Goal: Book appointment/travel/reservation

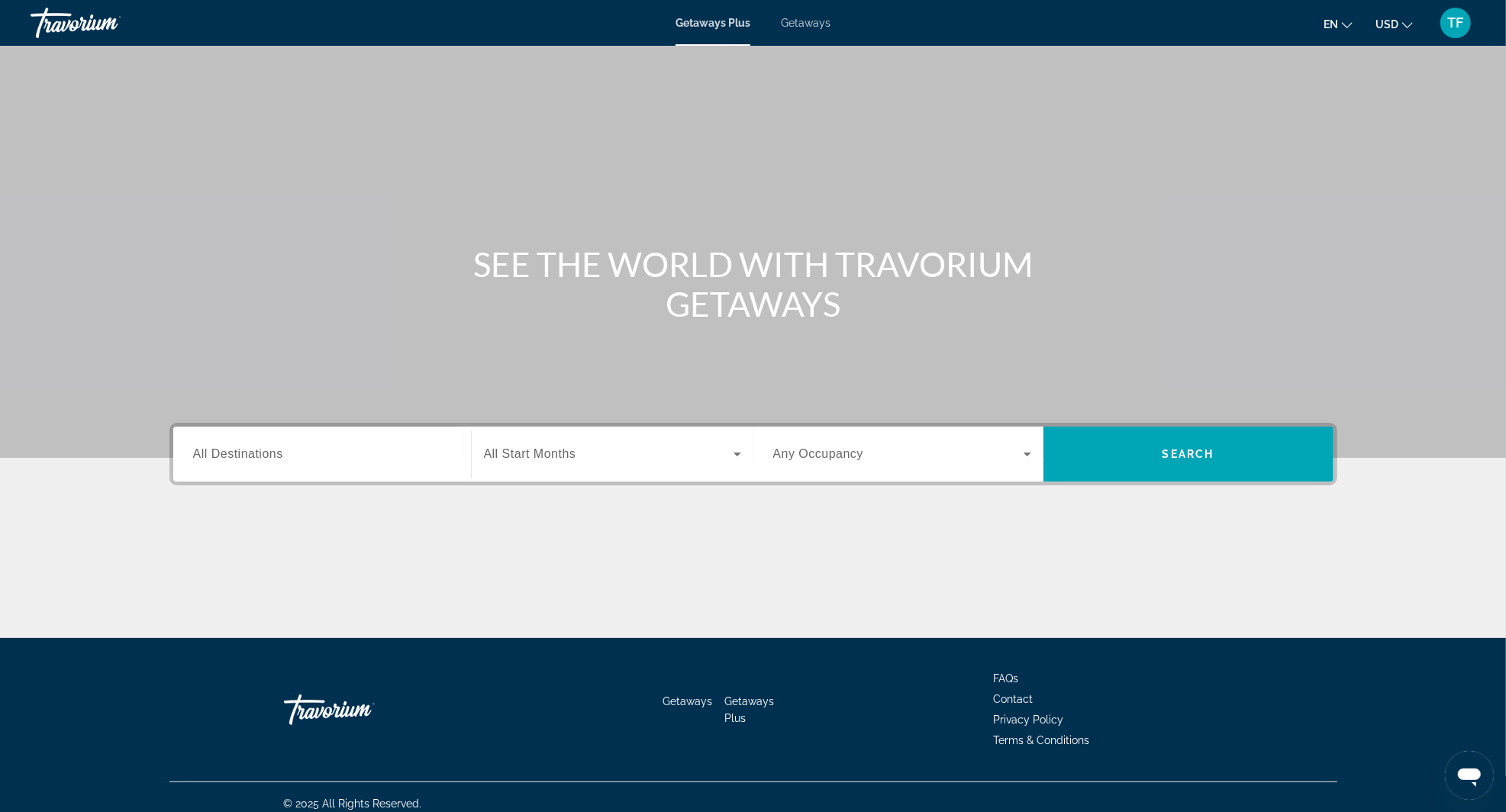
click at [292, 435] on div "Search widget" at bounding box center [322, 454] width 258 height 44
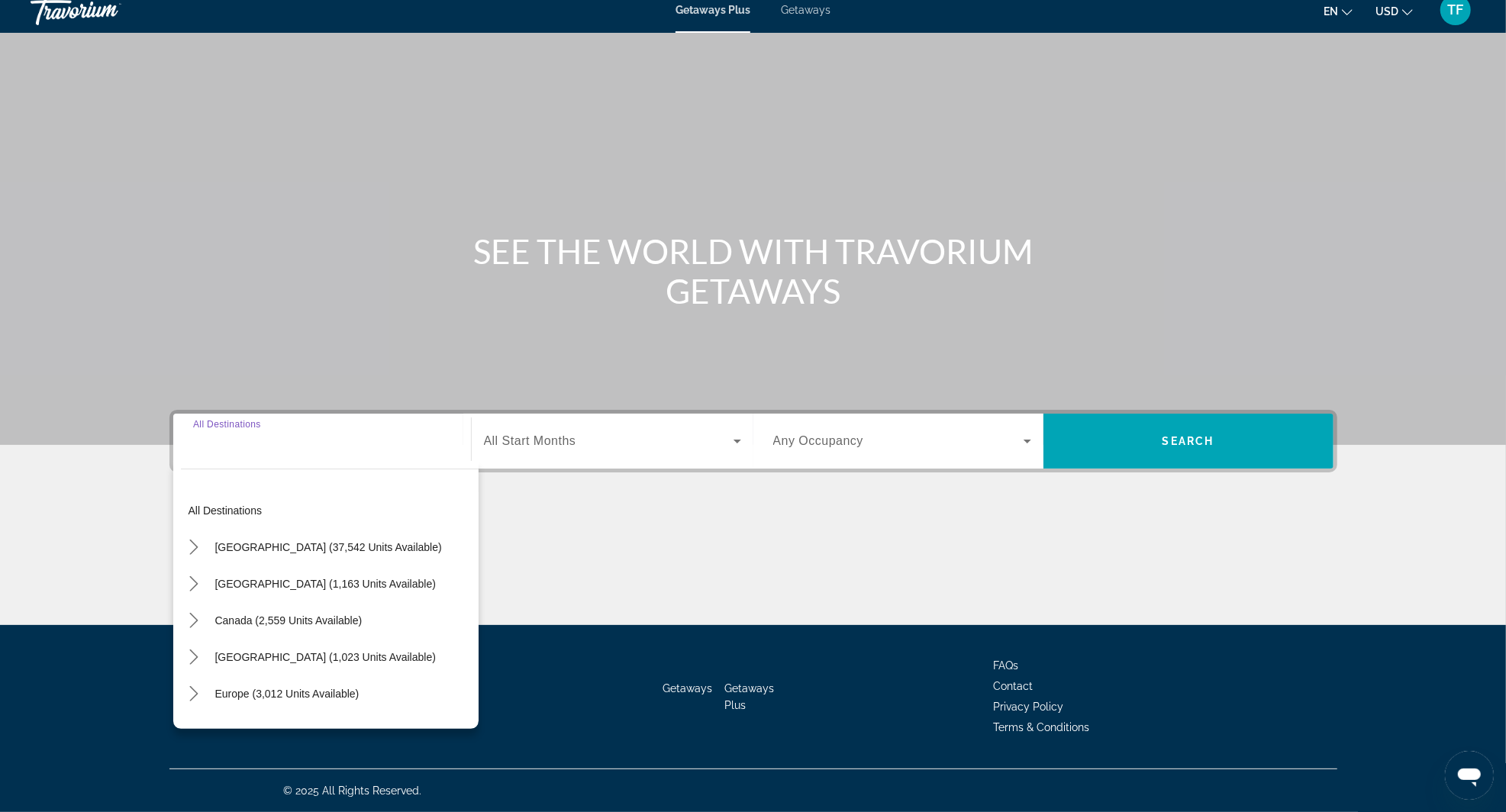
scroll to position [73, 0]
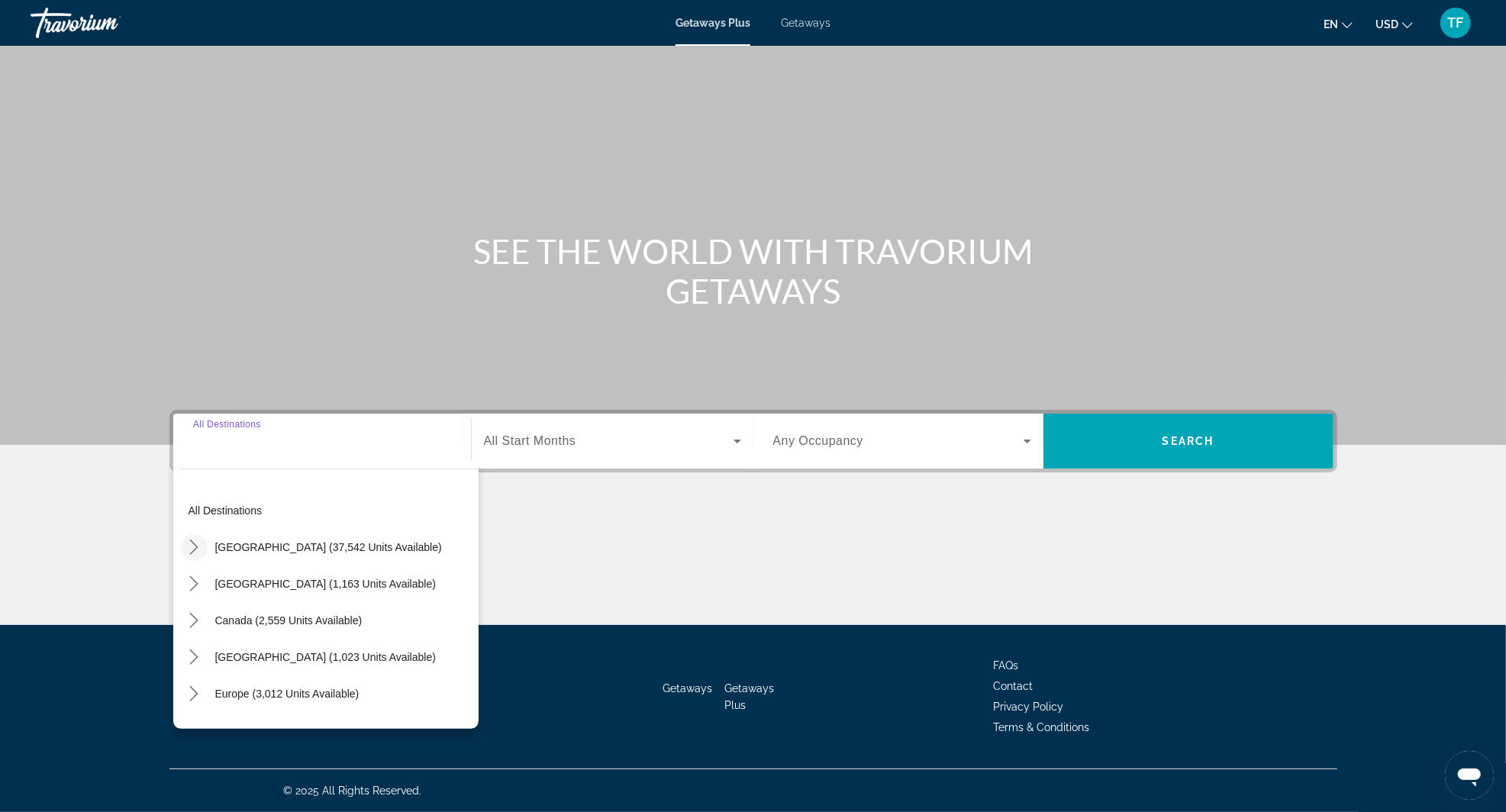
click at [193, 539] on icon "Toggle United States (37,542 units available) submenu" at bounding box center [194, 547] width 16 height 16
click at [208, 536] on icon "Toggle Florida (4,514 units available) submenu" at bounding box center [209, 544] width 8 height 16
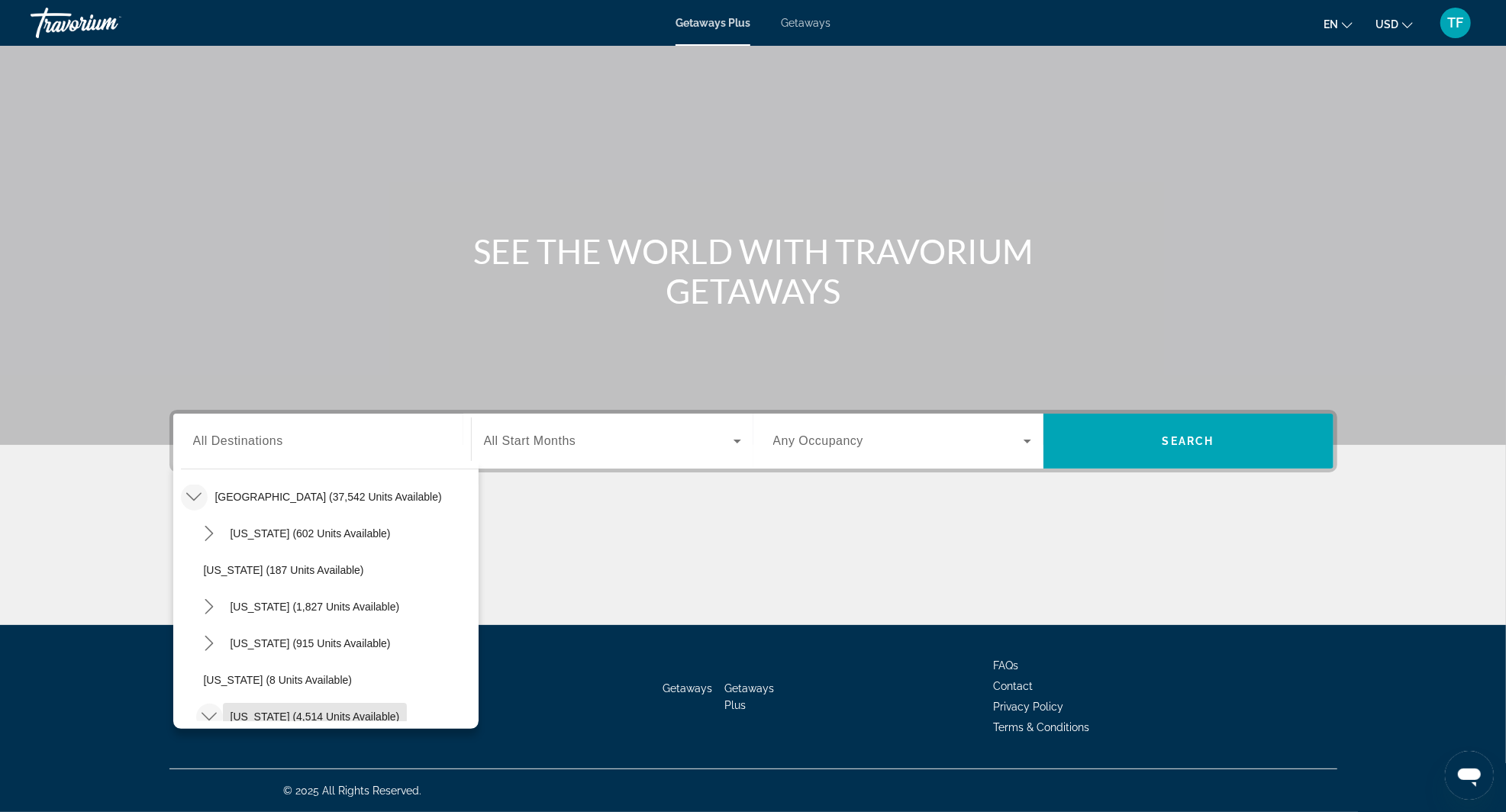
scroll to position [0, 0]
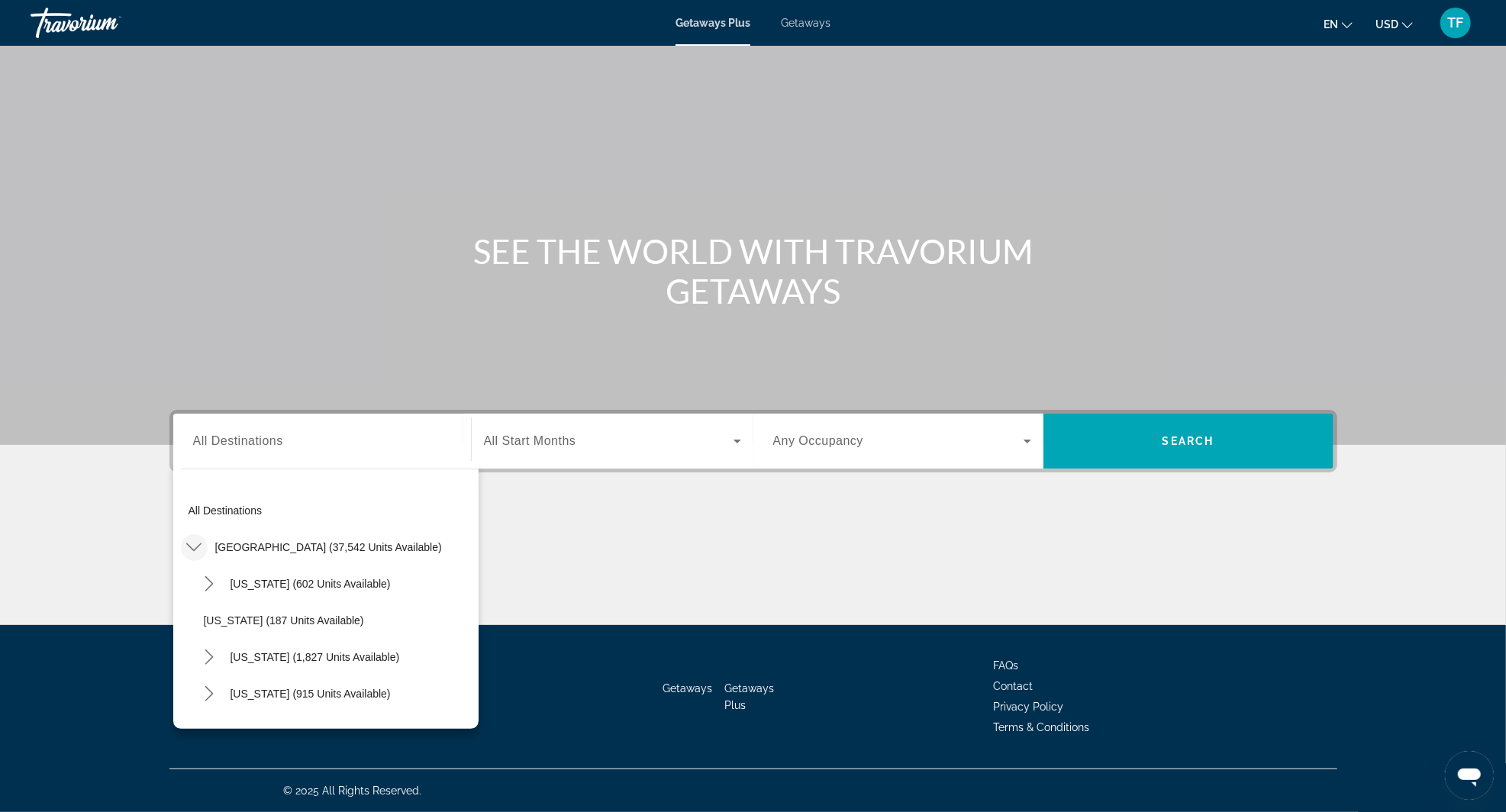
click at [182, 534] on mat-icon "Toggle United States (37,542 units available) submenu" at bounding box center [194, 548] width 27 height 27
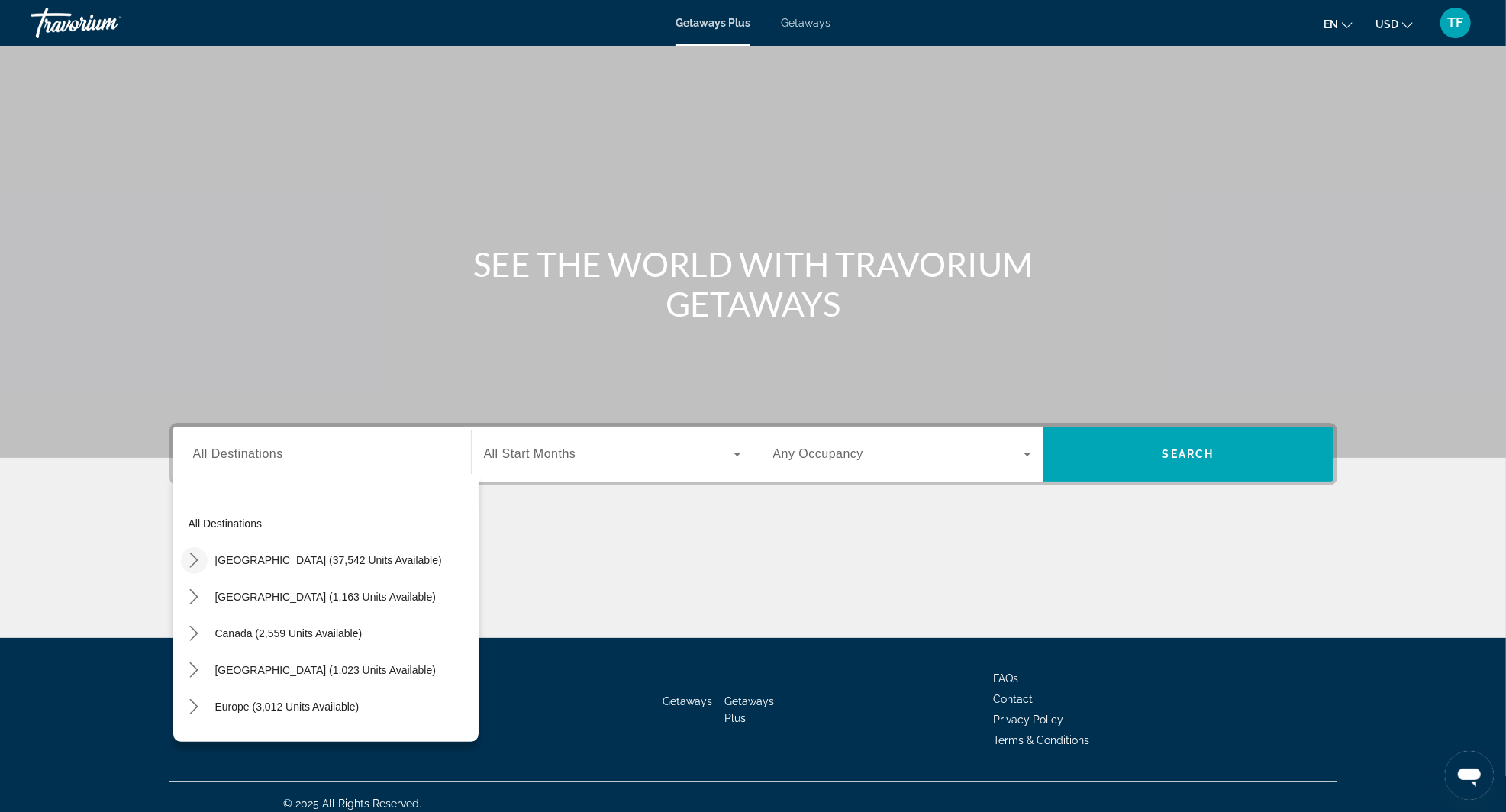
click at [196, 554] on icon "Toggle United States (37,542 units available) submenu" at bounding box center [194, 560] width 16 height 16
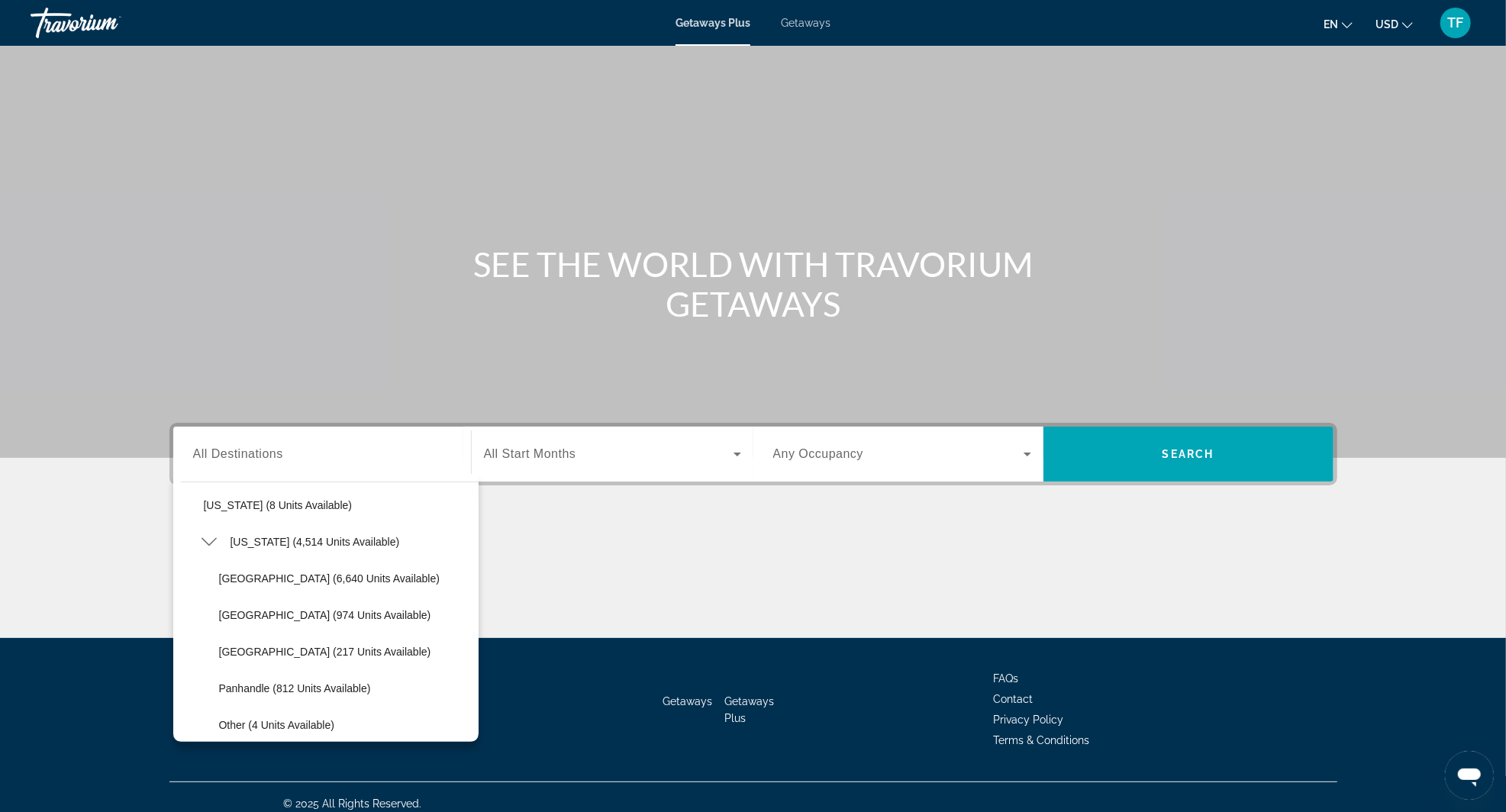
scroll to position [236, 0]
click at [328, 580] on span "[GEOGRAPHIC_DATA] (6,640 units available)" at bounding box center [329, 580] width 221 height 12
type input "**********"
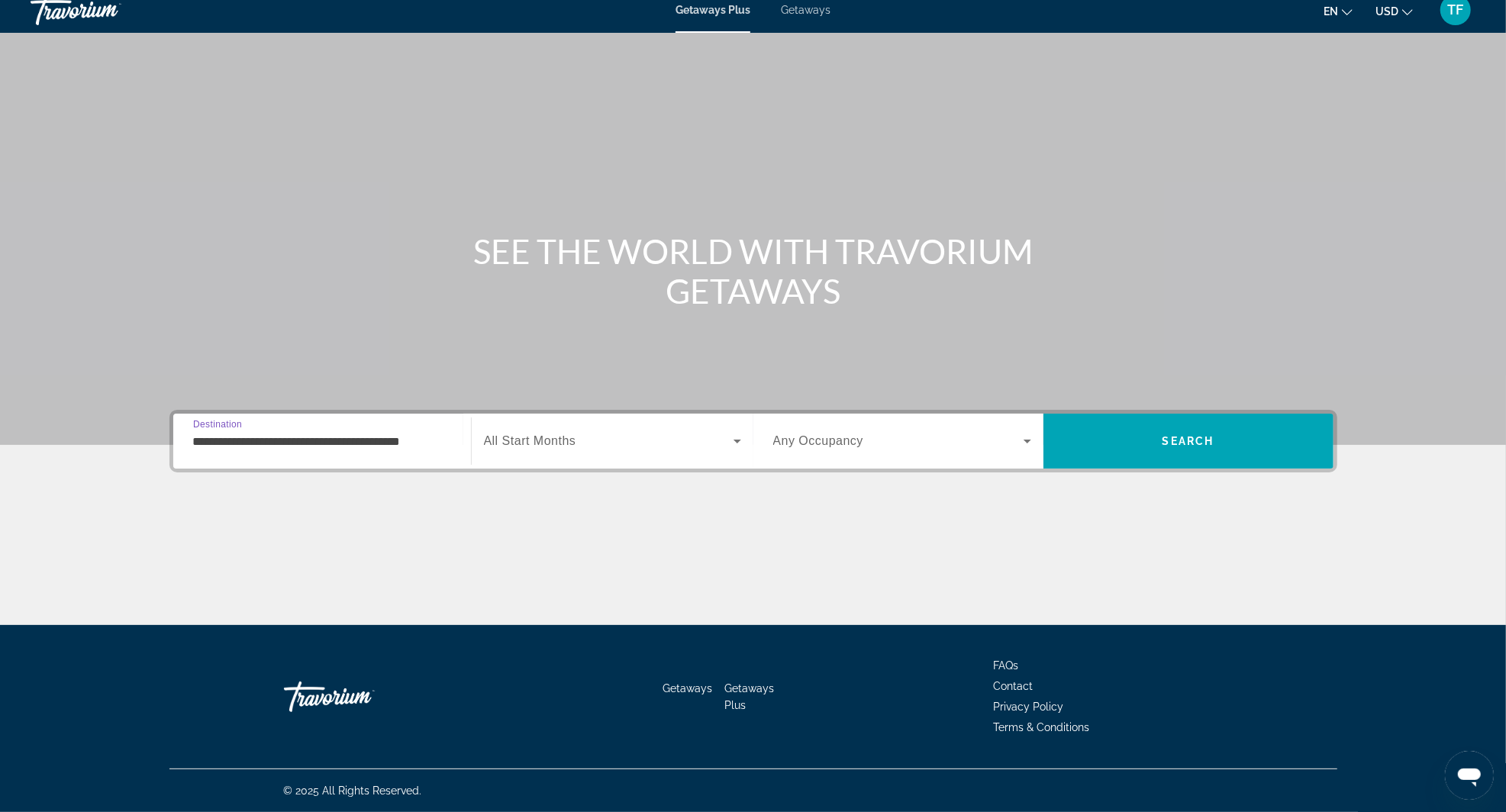
scroll to position [73, 0]
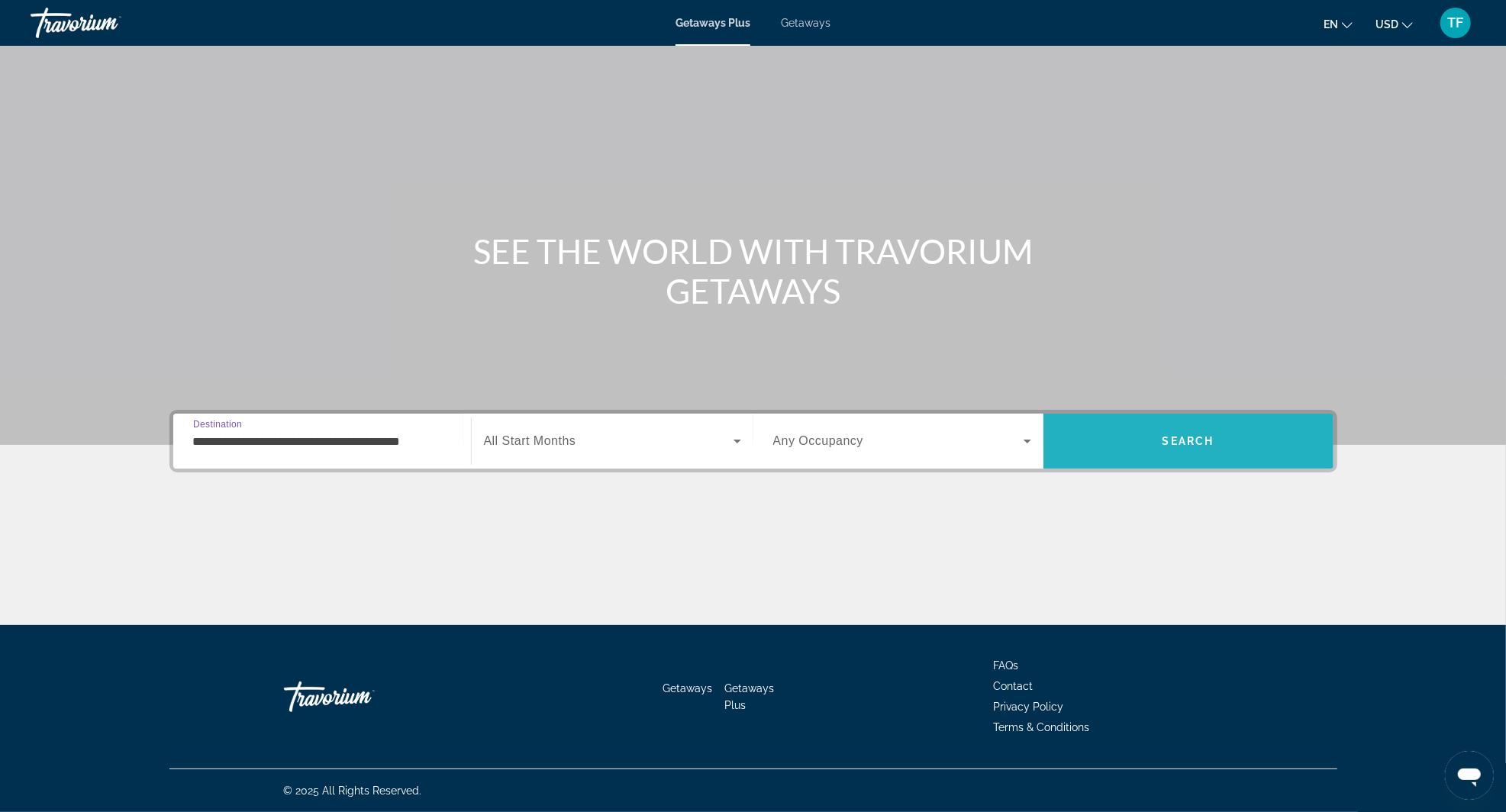
click at [1197, 423] on span "Search" at bounding box center [1188, 441] width 290 height 37
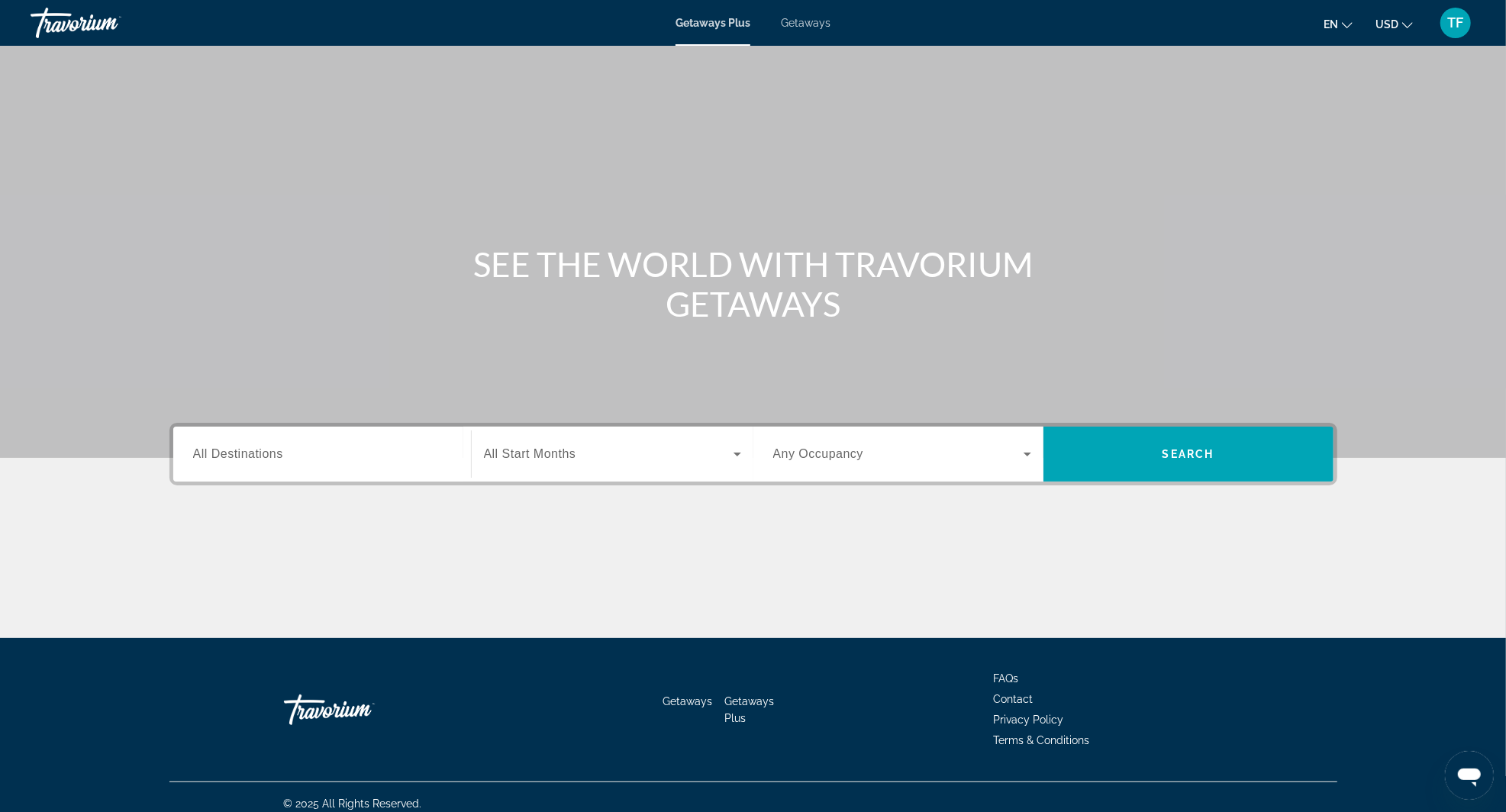
click at [314, 449] on input "Destination All Destinations" at bounding box center [322, 455] width 258 height 18
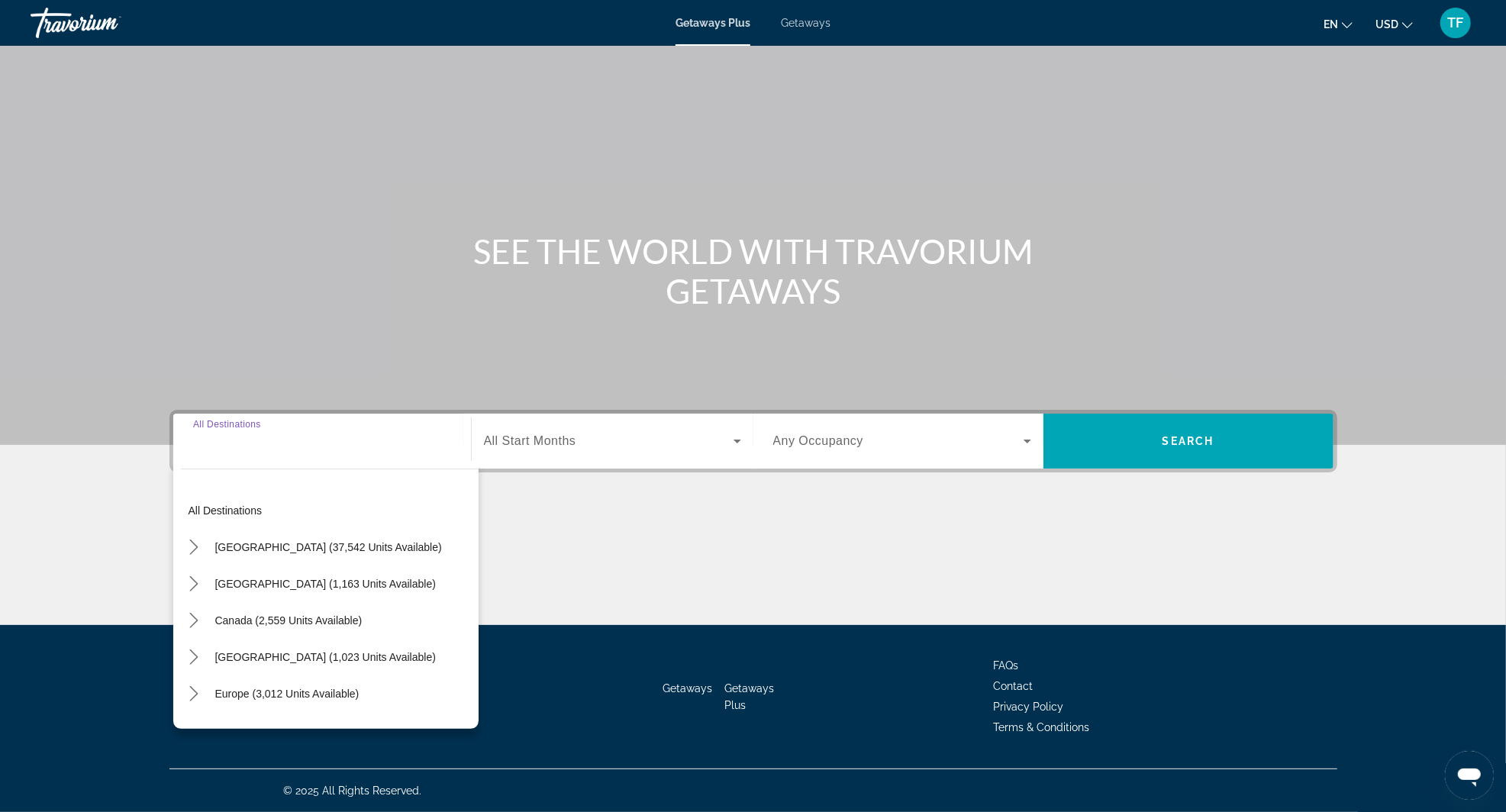
scroll to position [73, 0]
click at [186, 534] on mat-icon "Toggle United States (37,542 units available) submenu" at bounding box center [194, 548] width 27 height 27
click at [212, 498] on mat-icon "Toggle Florida (4,514 units available) submenu" at bounding box center [209, 511] width 27 height 27
click at [309, 529] on span "Select destination: Orlando & Disney Area (6,640 units available)" at bounding box center [344, 547] width 267 height 37
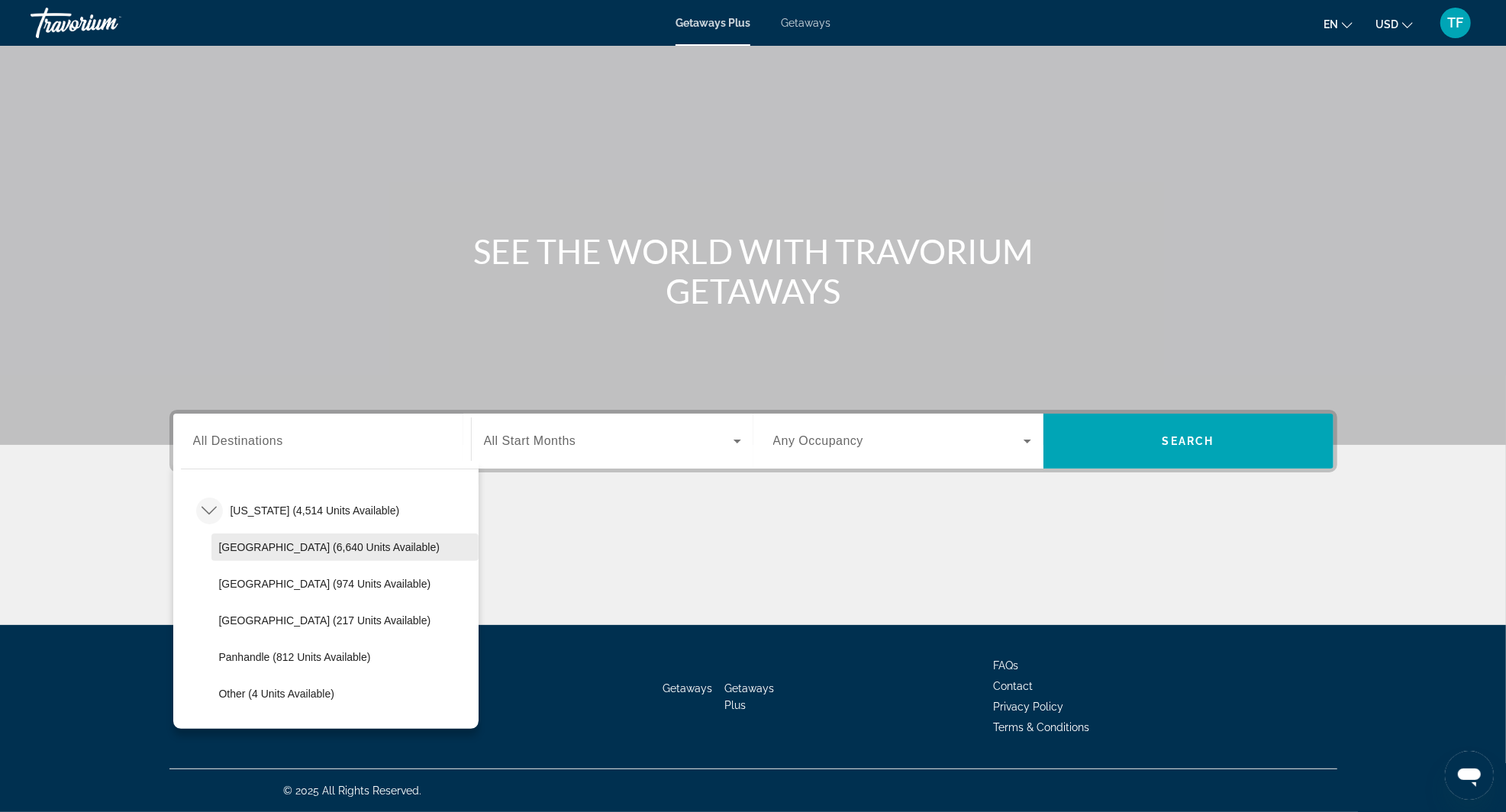
type input "**********"
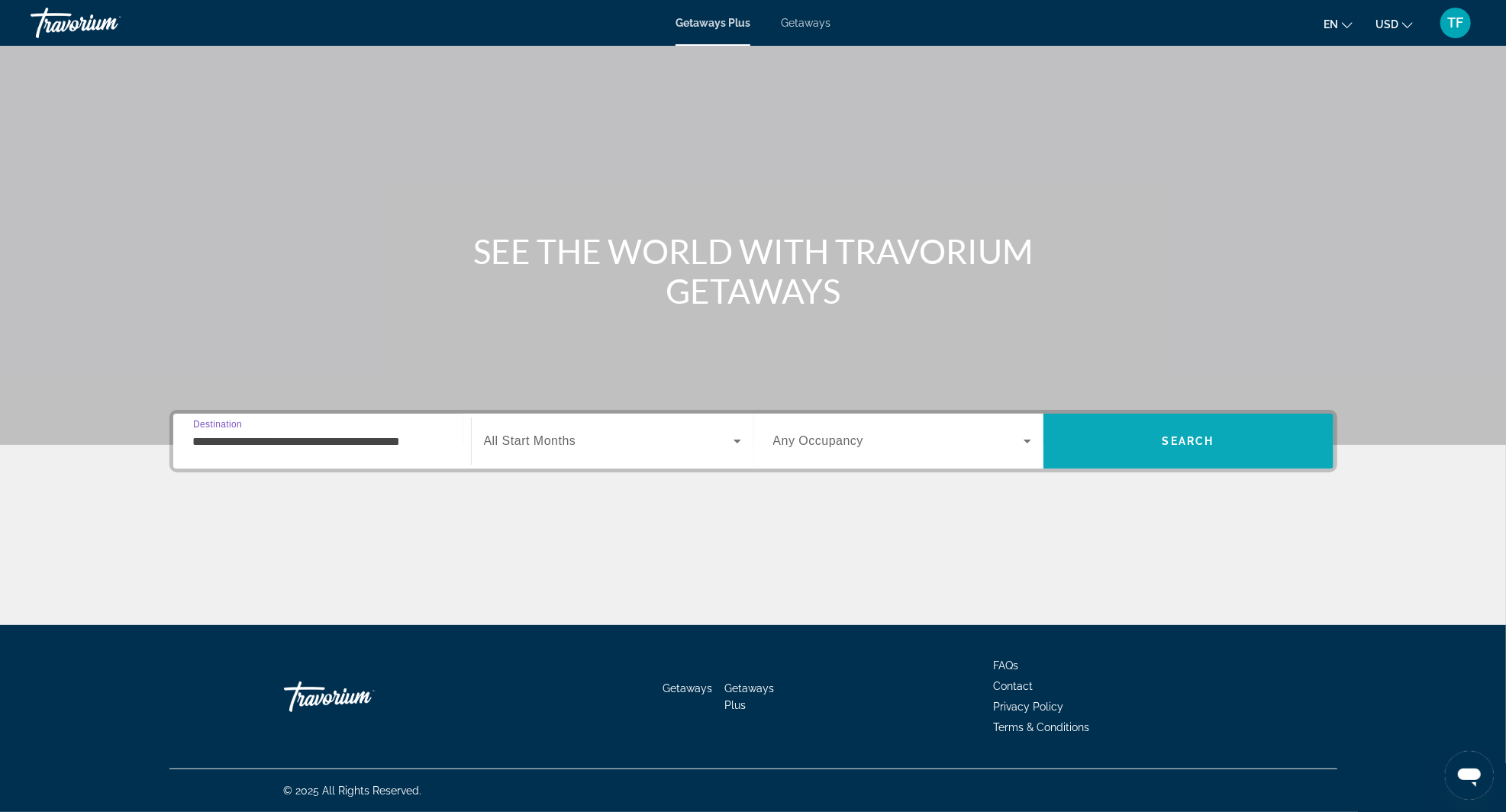
click at [1176, 435] on span "Search" at bounding box center [1188, 441] width 52 height 12
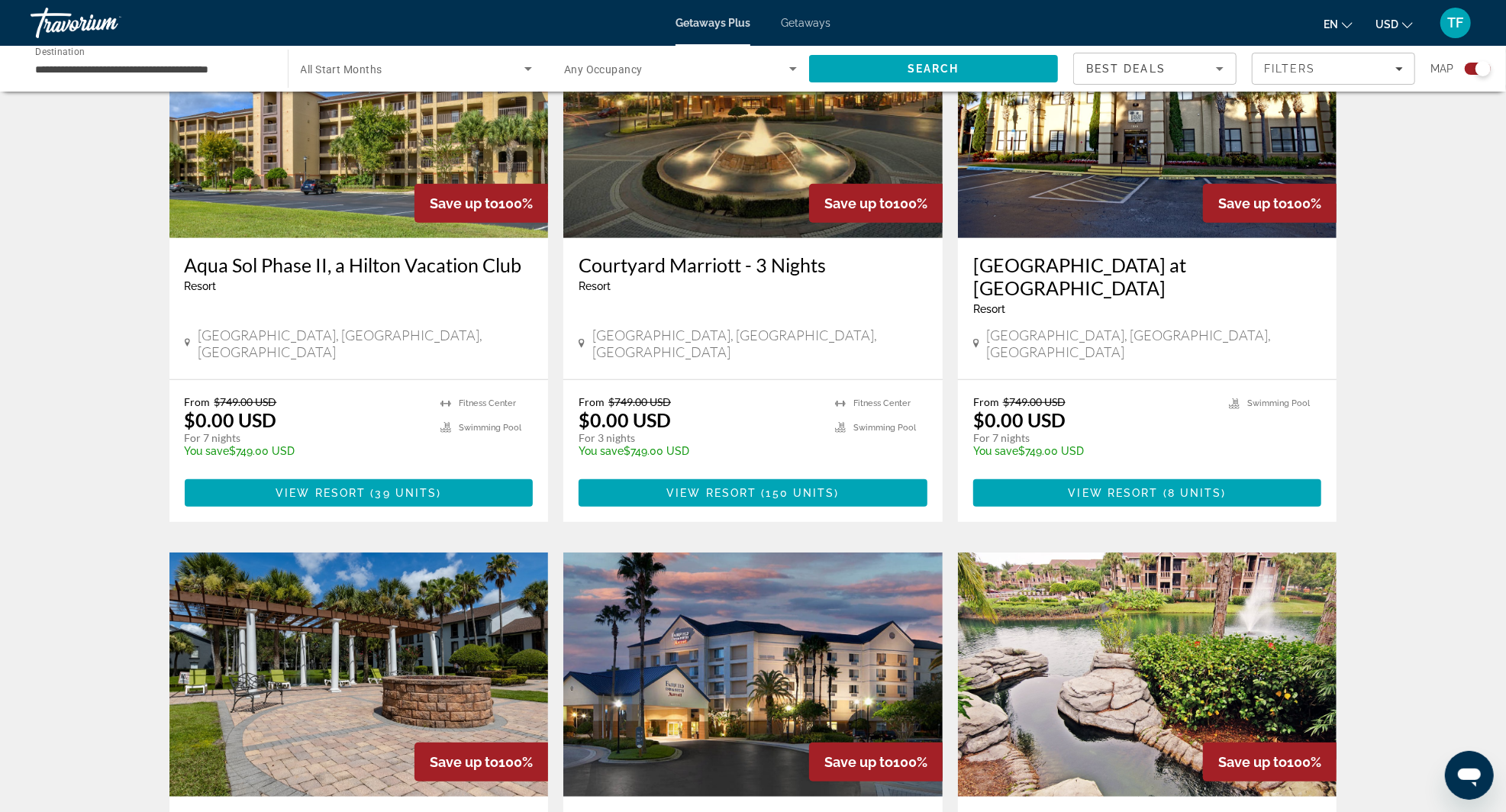
scroll to position [625, 0]
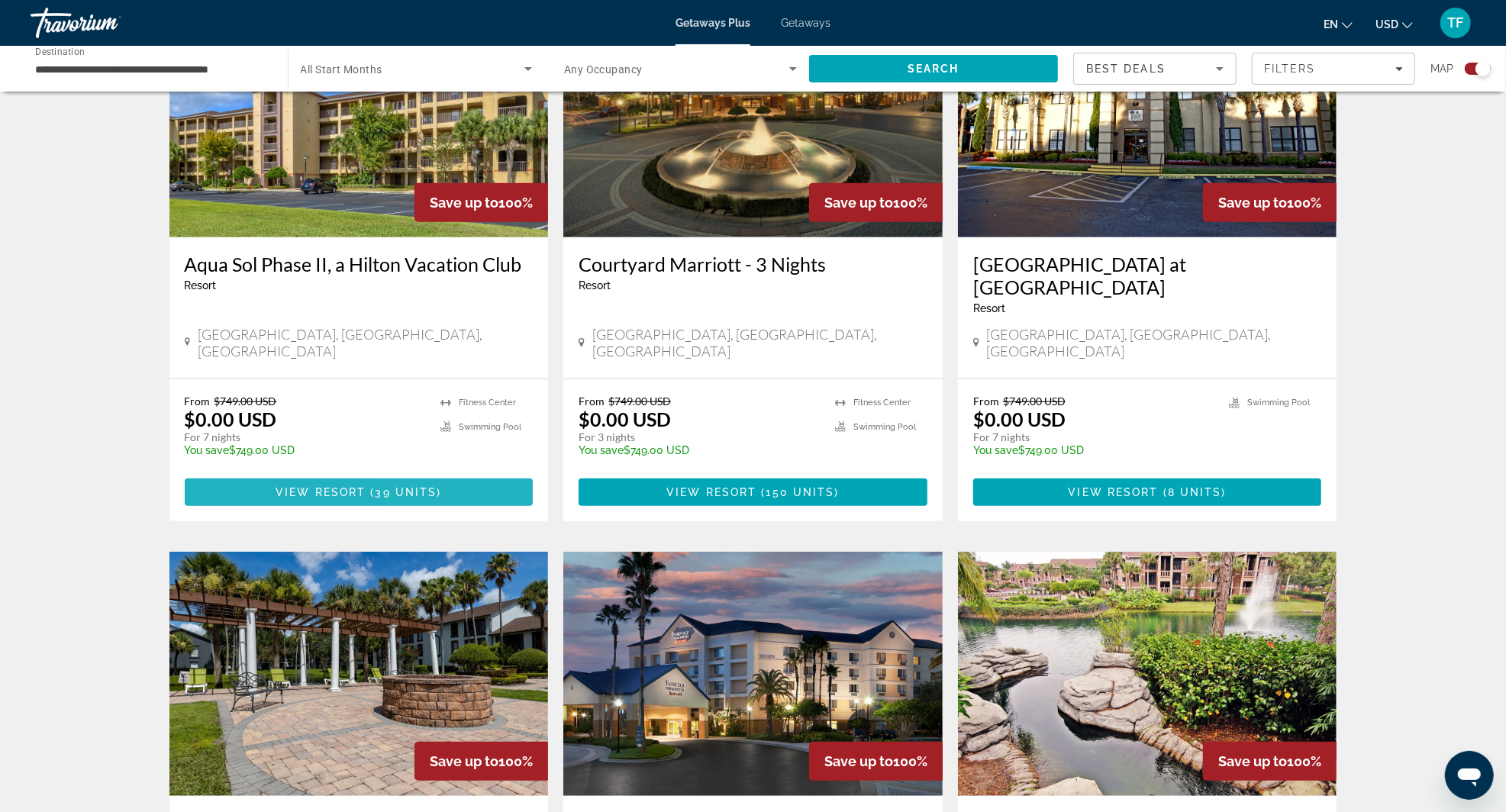
click at [415, 486] on span "39 units" at bounding box center [406, 492] width 62 height 12
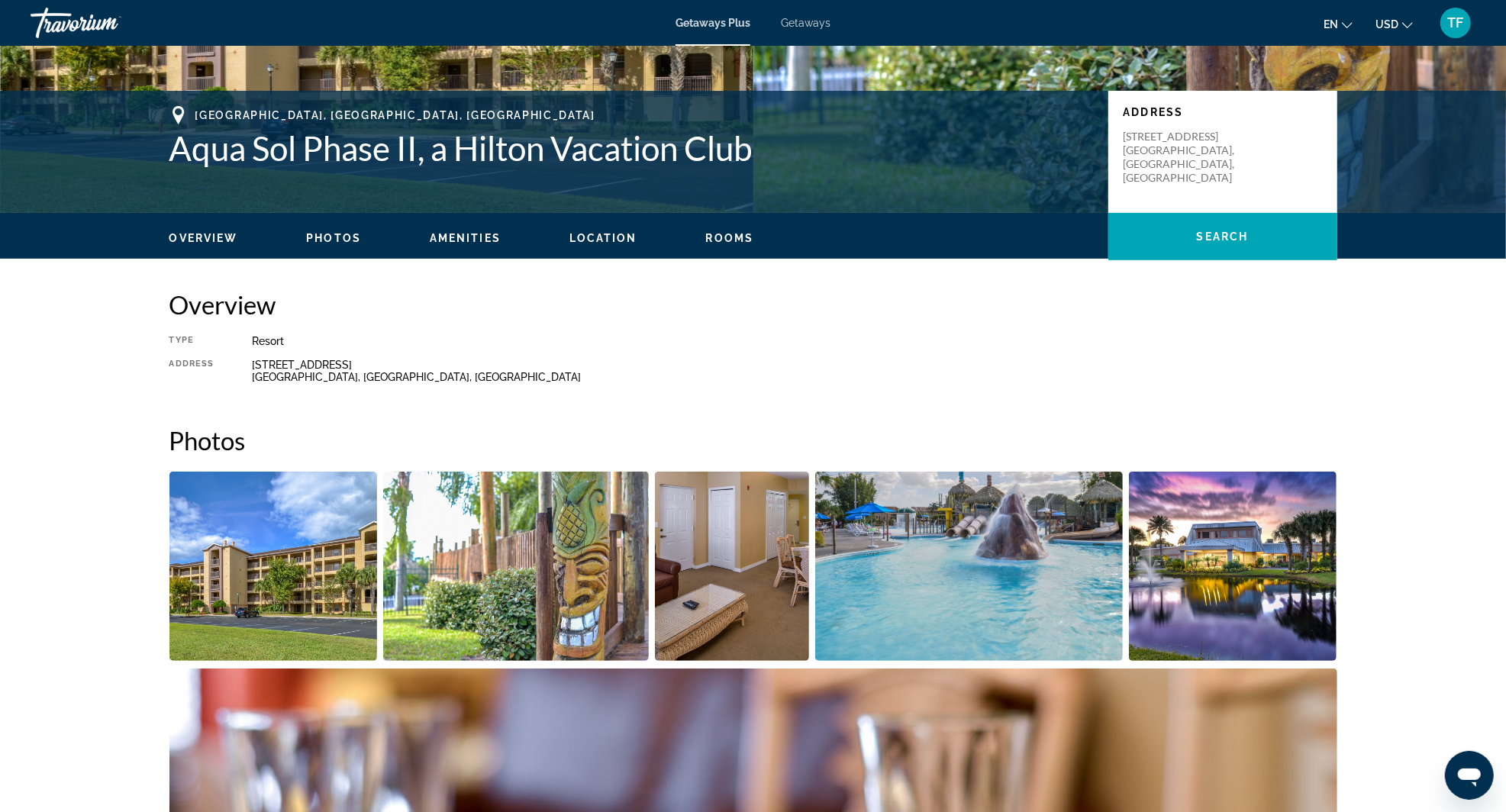
scroll to position [199, 0]
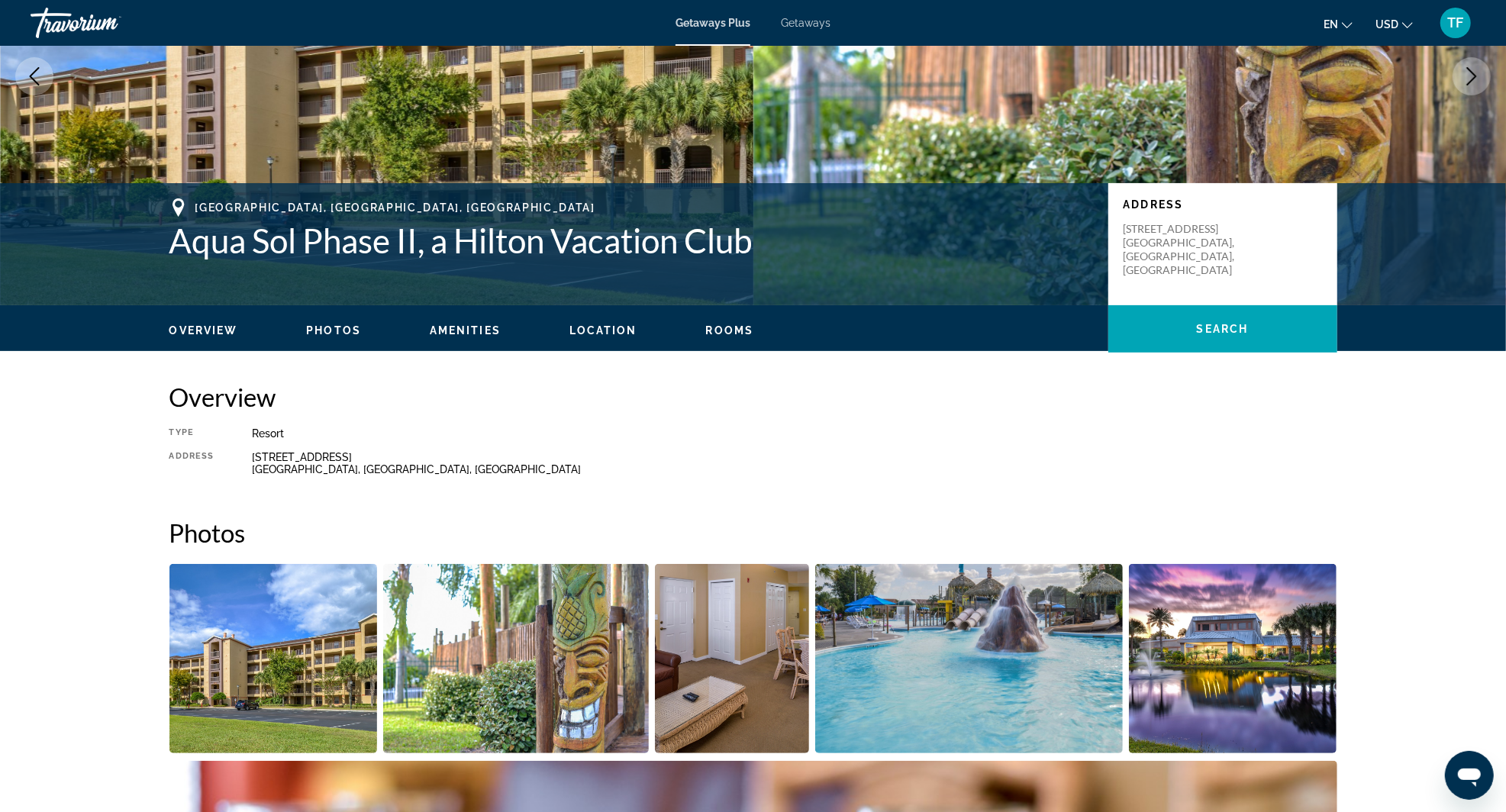
click at [718, 328] on span "Rooms" at bounding box center [730, 330] width 48 height 12
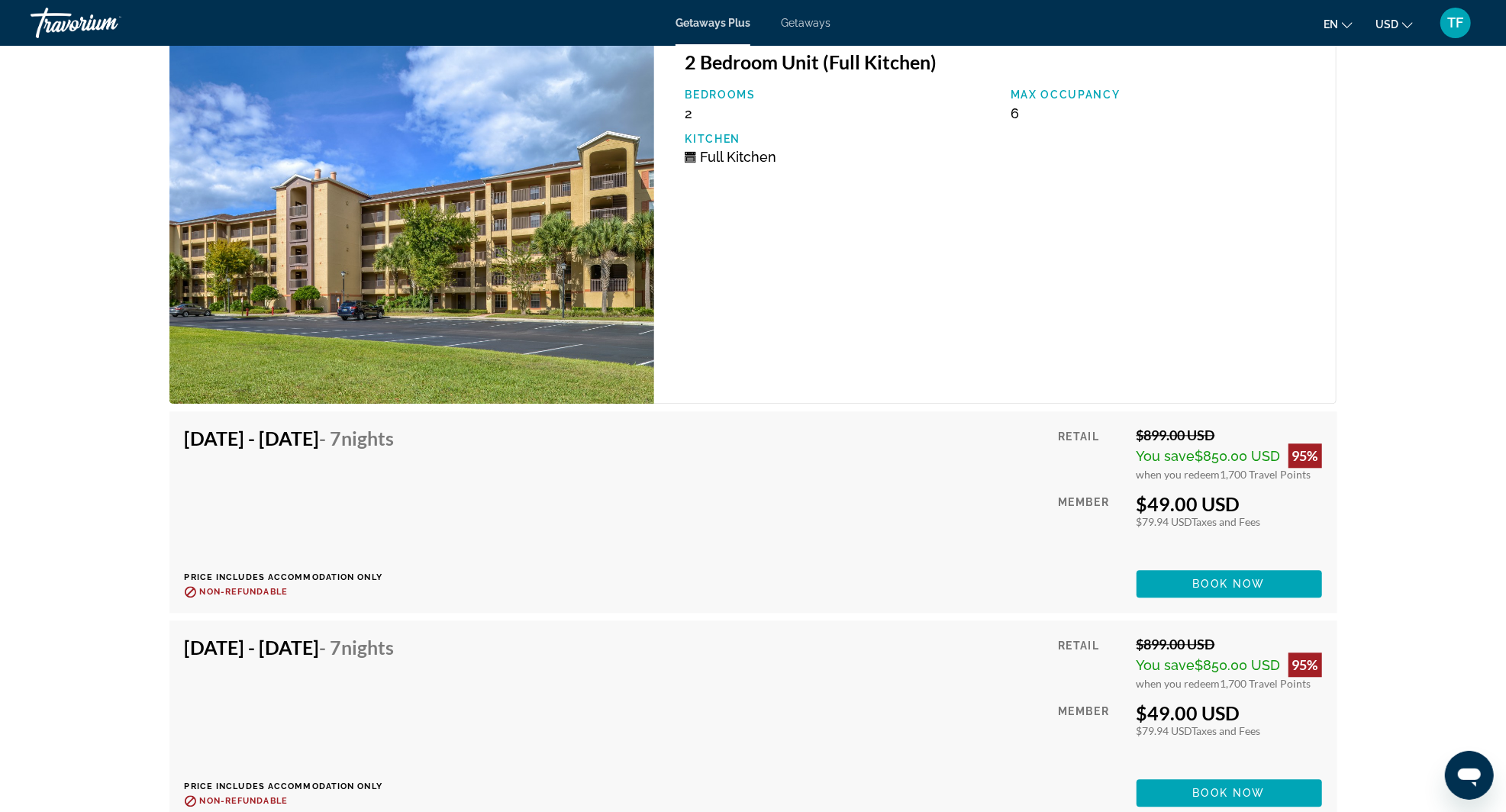
scroll to position [2602, 0]
